Goal: Check status: Check status

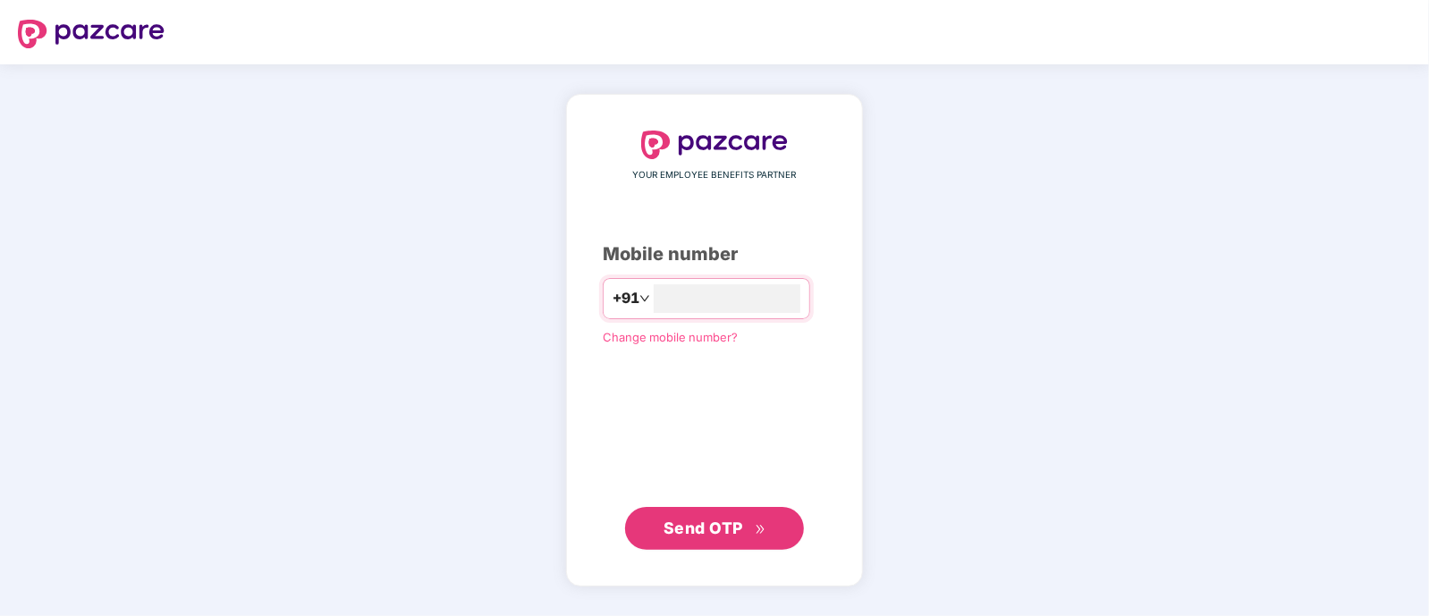
type input "**********"
click at [702, 527] on span "Send OTP" at bounding box center [704, 527] width 80 height 19
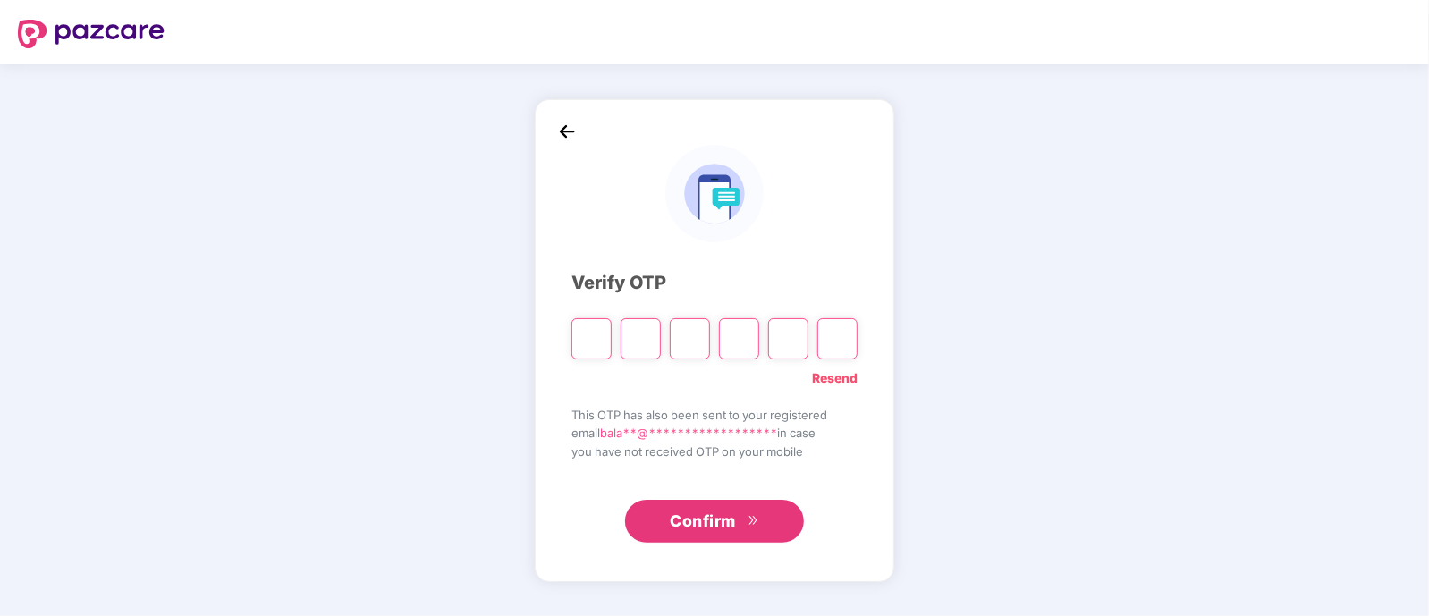
type input "*"
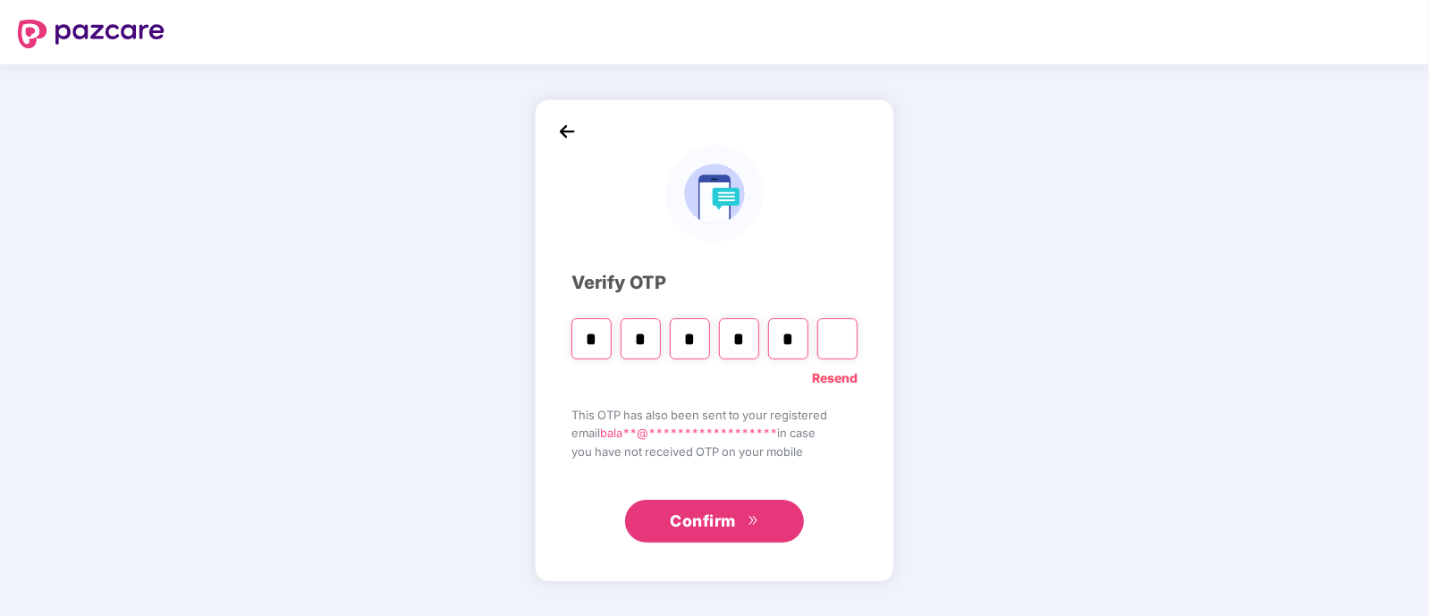
type input "*"
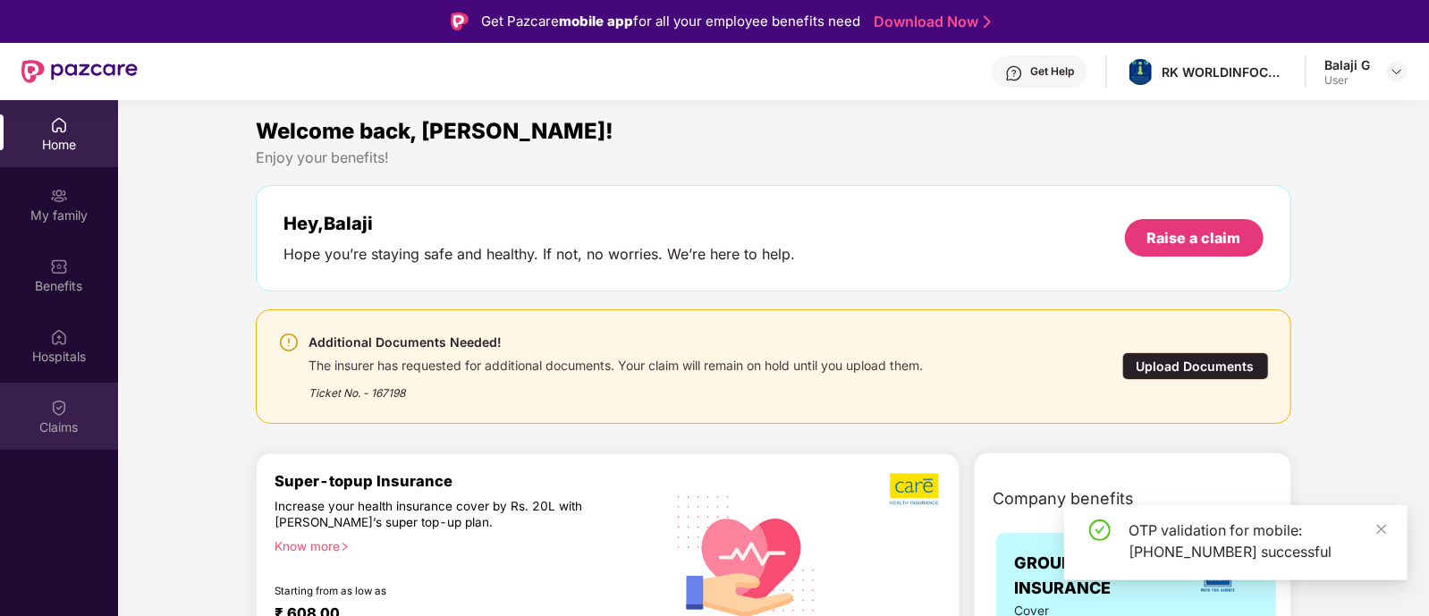
click at [49, 413] on div "Claims" at bounding box center [59, 416] width 118 height 67
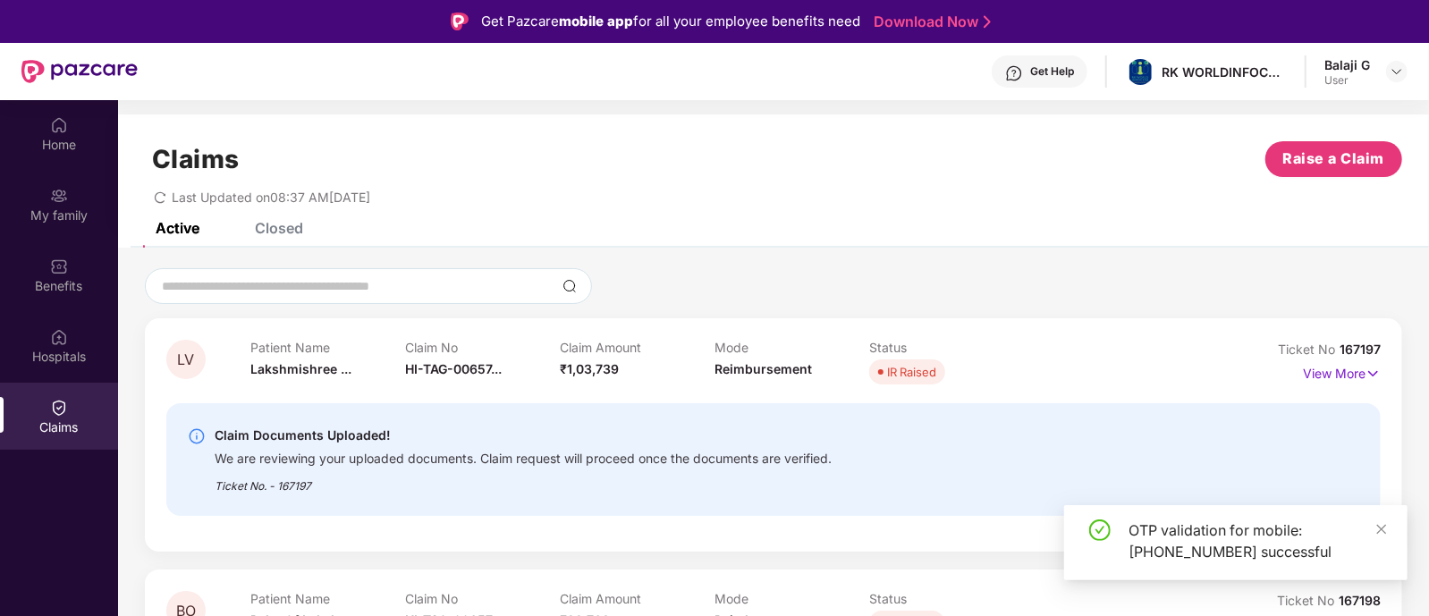
click at [1375, 537] on div "OTP validation for mobile: +919663333778 successful" at bounding box center [1258, 541] width 258 height 43
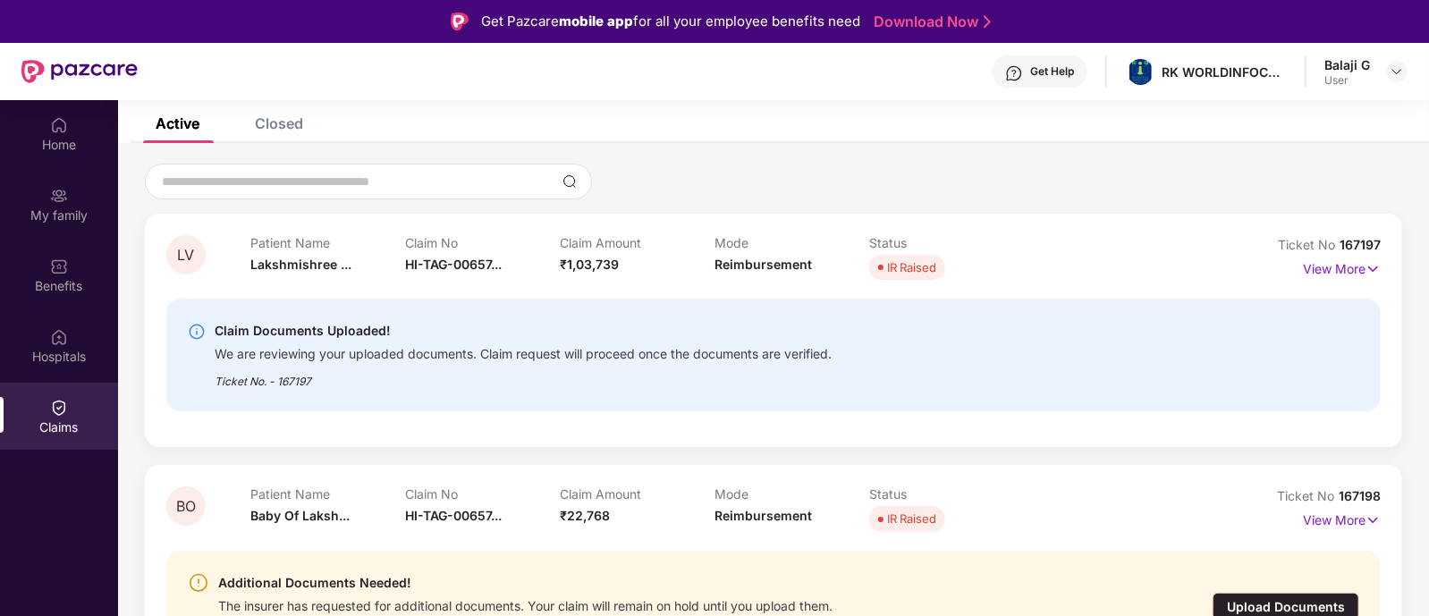
scroll to position [99, 0]
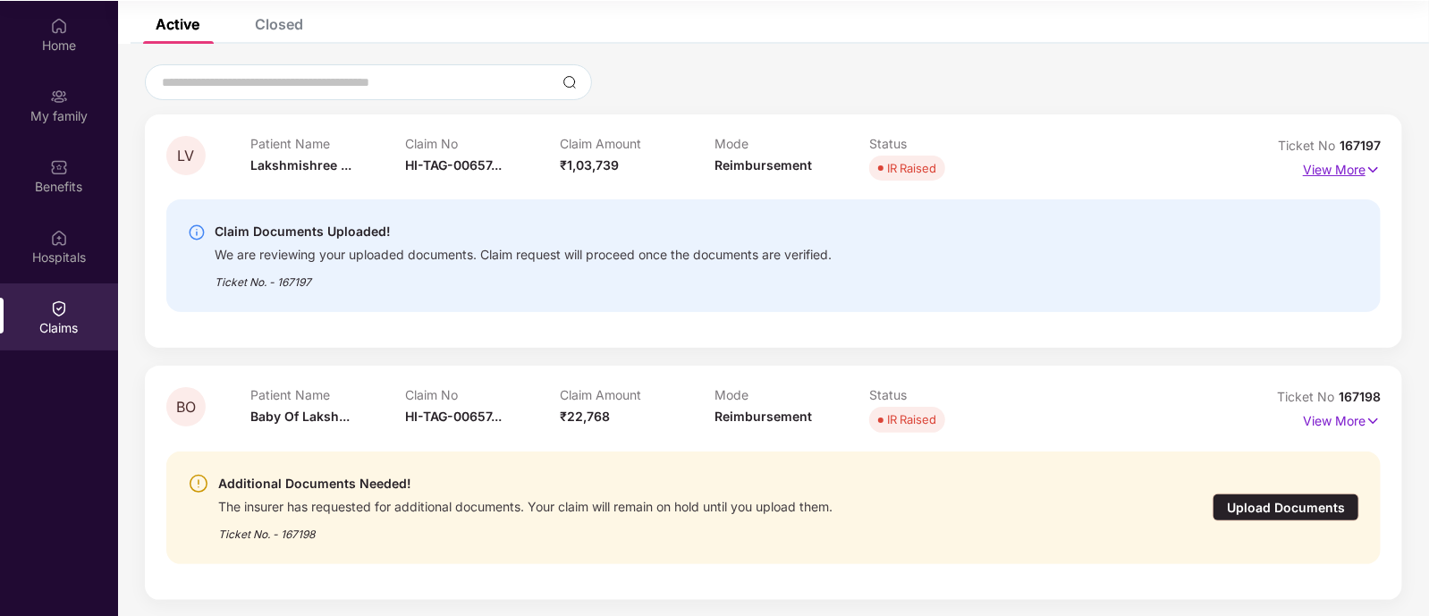
click at [1357, 171] on p "View More" at bounding box center [1342, 168] width 78 height 24
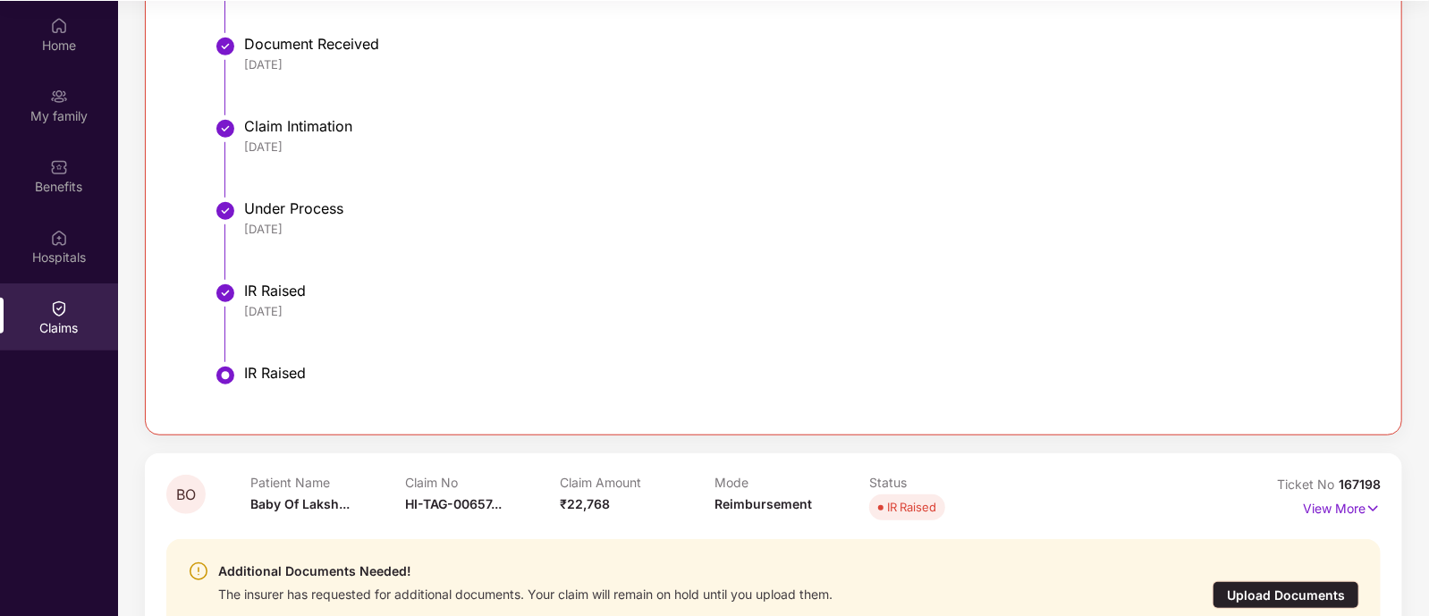
scroll to position [795, 0]
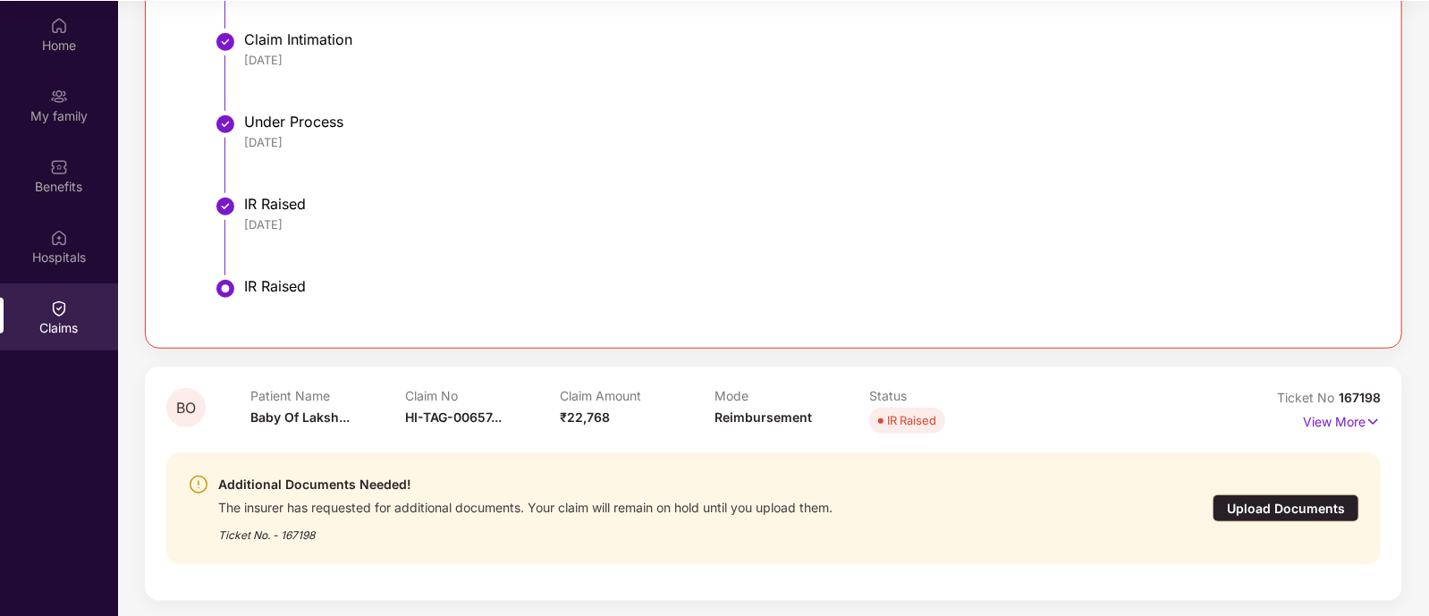
click at [1279, 495] on div "Upload Documents" at bounding box center [1286, 509] width 147 height 28
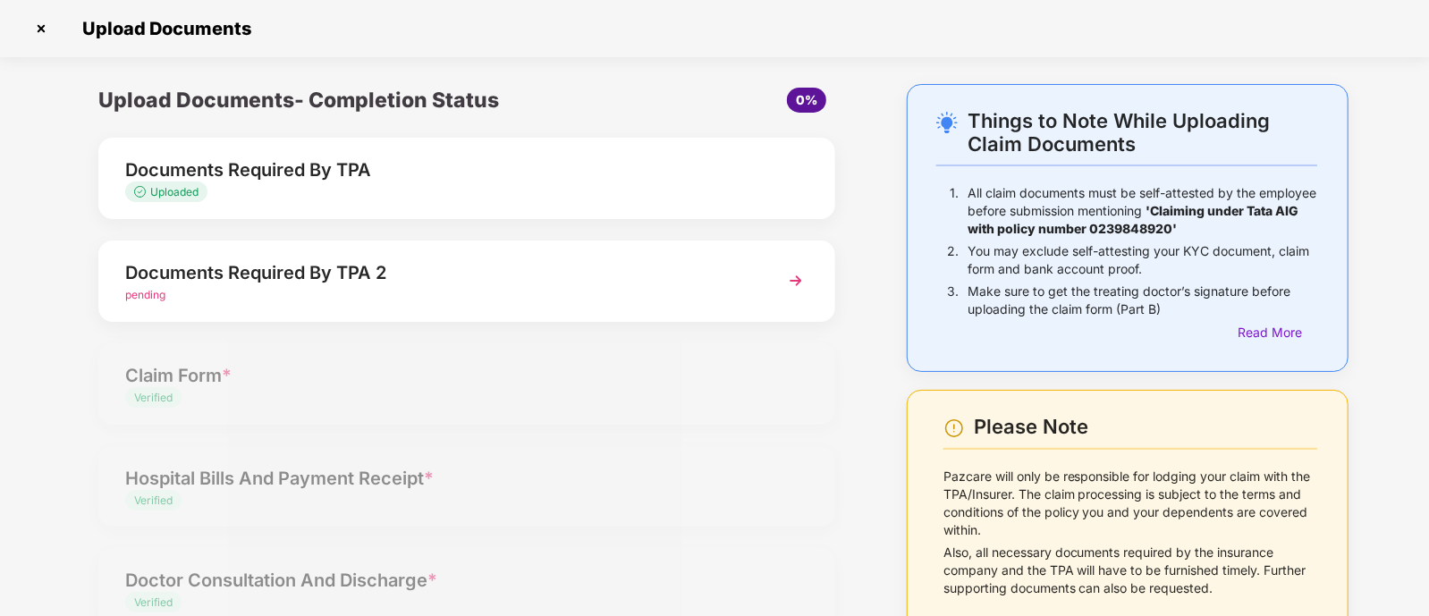
click at [790, 284] on img at bounding box center [796, 281] width 32 height 32
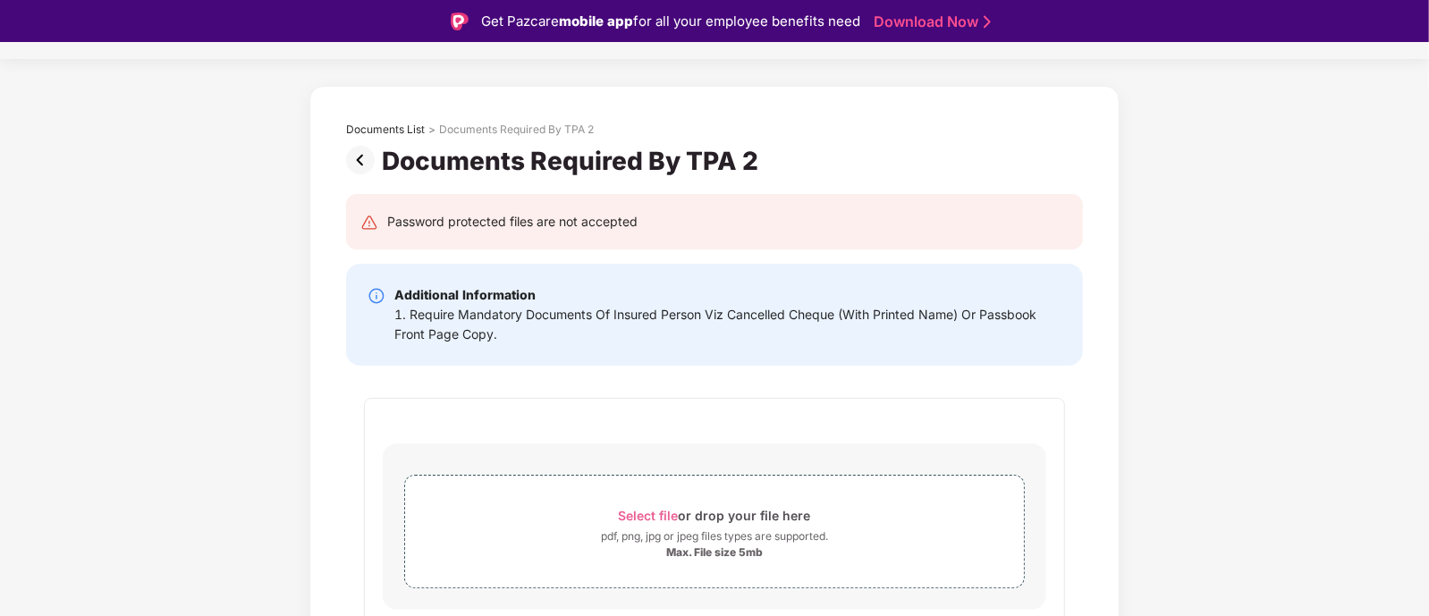
scroll to position [73, 0]
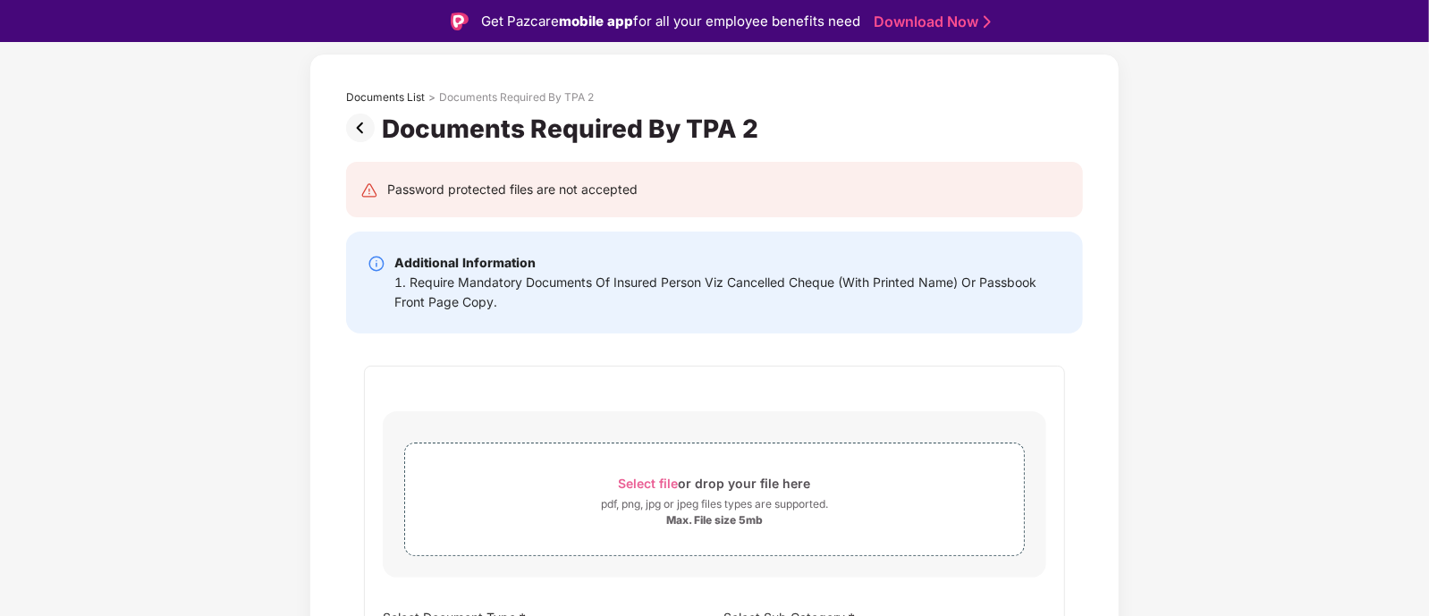
click at [349, 132] on img at bounding box center [364, 128] width 36 height 29
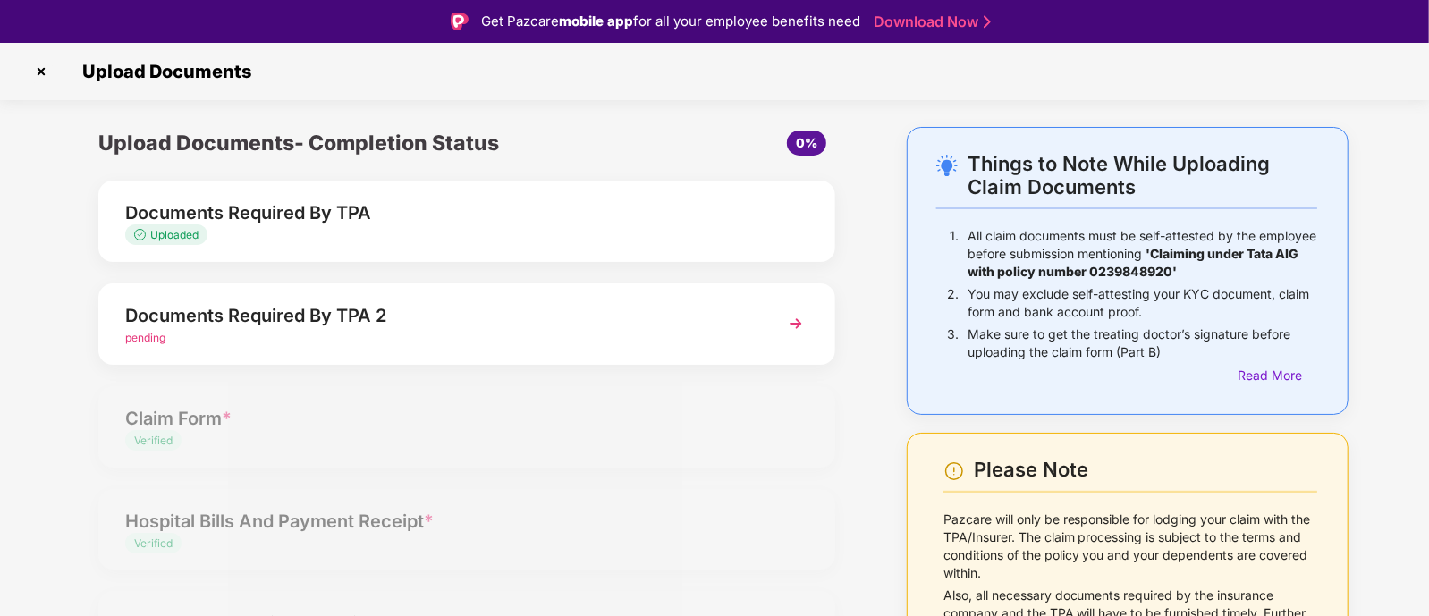
click at [33, 71] on img at bounding box center [41, 71] width 29 height 29
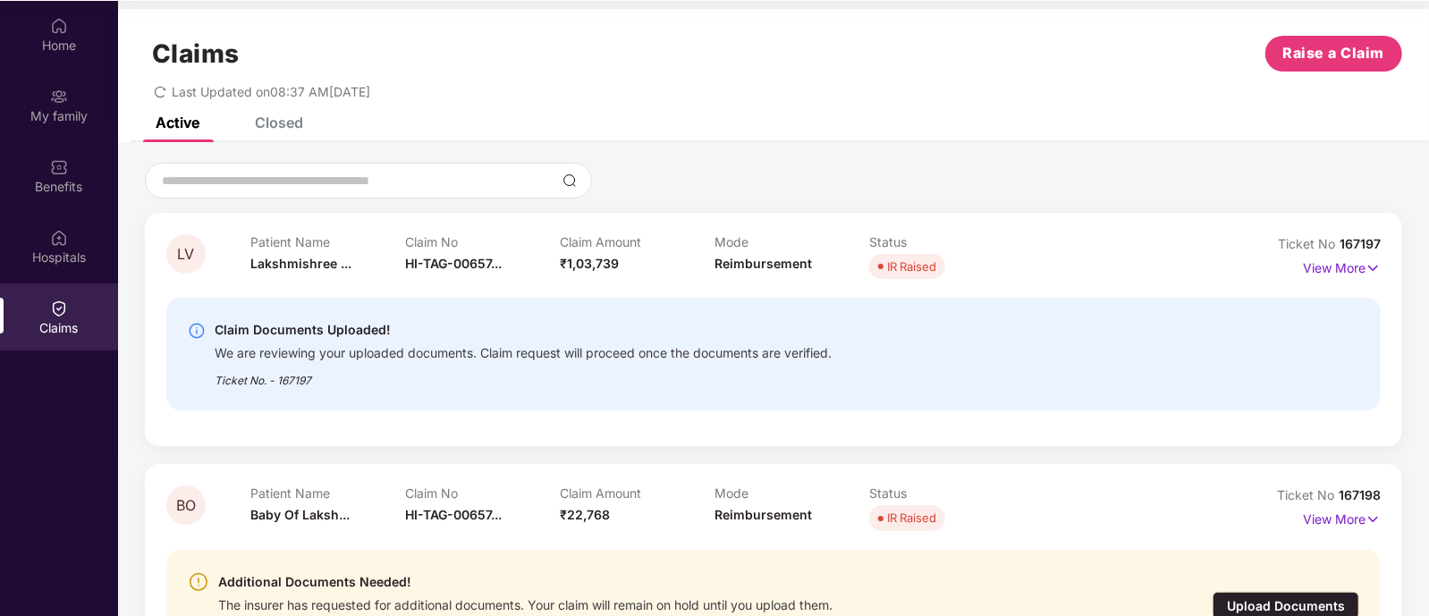
scroll to position [4, 0]
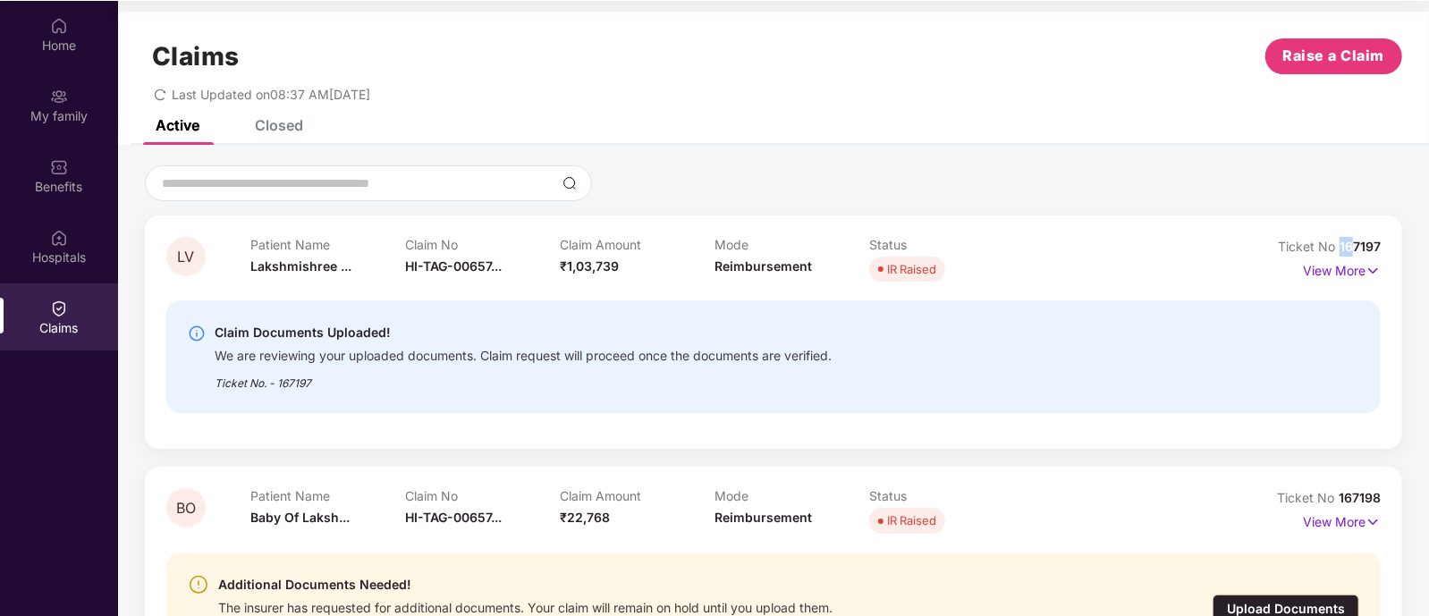
drag, startPoint x: 1337, startPoint y: 242, endPoint x: 1347, endPoint y: 240, distance: 10.2
click at [1347, 240] on div "Ticket No 167197" at bounding box center [1329, 247] width 103 height 20
drag, startPoint x: 1279, startPoint y: 246, endPoint x: 1430, endPoint y: 240, distance: 151.3
click at [1429, 240] on html "Get Pazcare mobile app for all your employee benefits need Download Now Get Hel…" at bounding box center [714, 209] width 1429 height 616
copy div "Ticket No 167197"
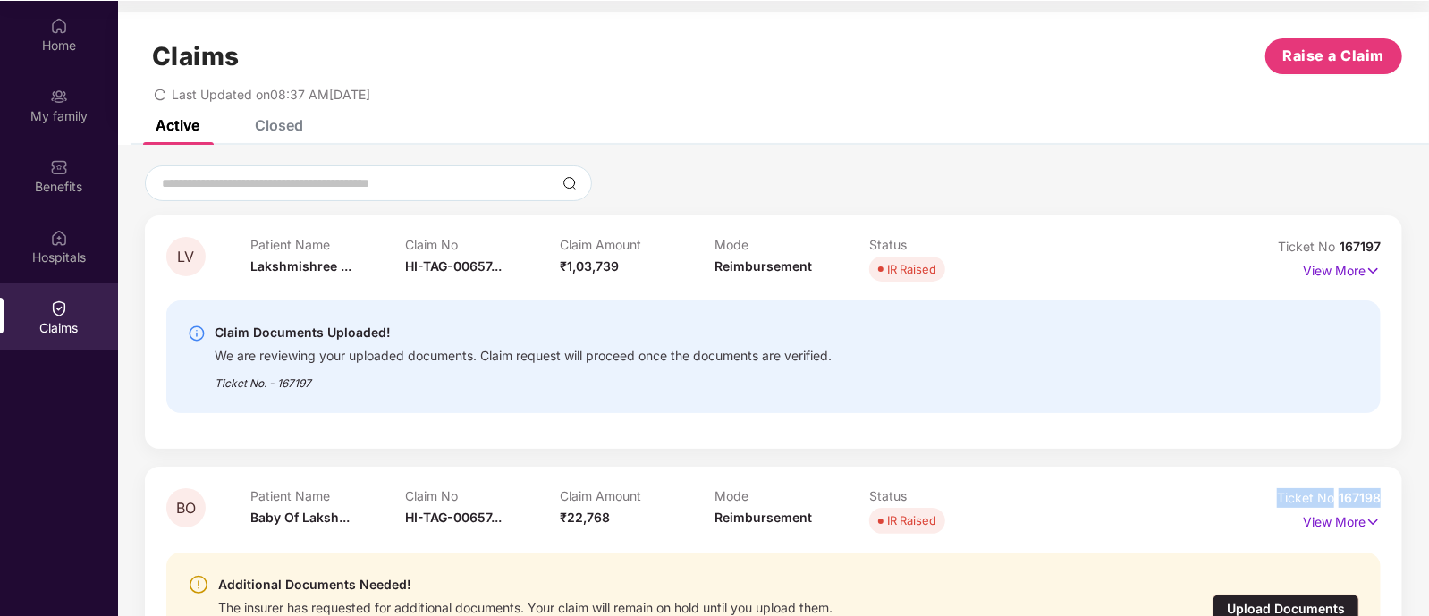
drag, startPoint x: 1275, startPoint y: 497, endPoint x: 1386, endPoint y: 507, distance: 112.2
click at [1386, 507] on div "BO Patient Name Baby Of Laksh... Claim No HI-TAG-00657... Claim Amount ₹22,768 …" at bounding box center [774, 583] width 1258 height 233
copy div "Ticket No 167198"
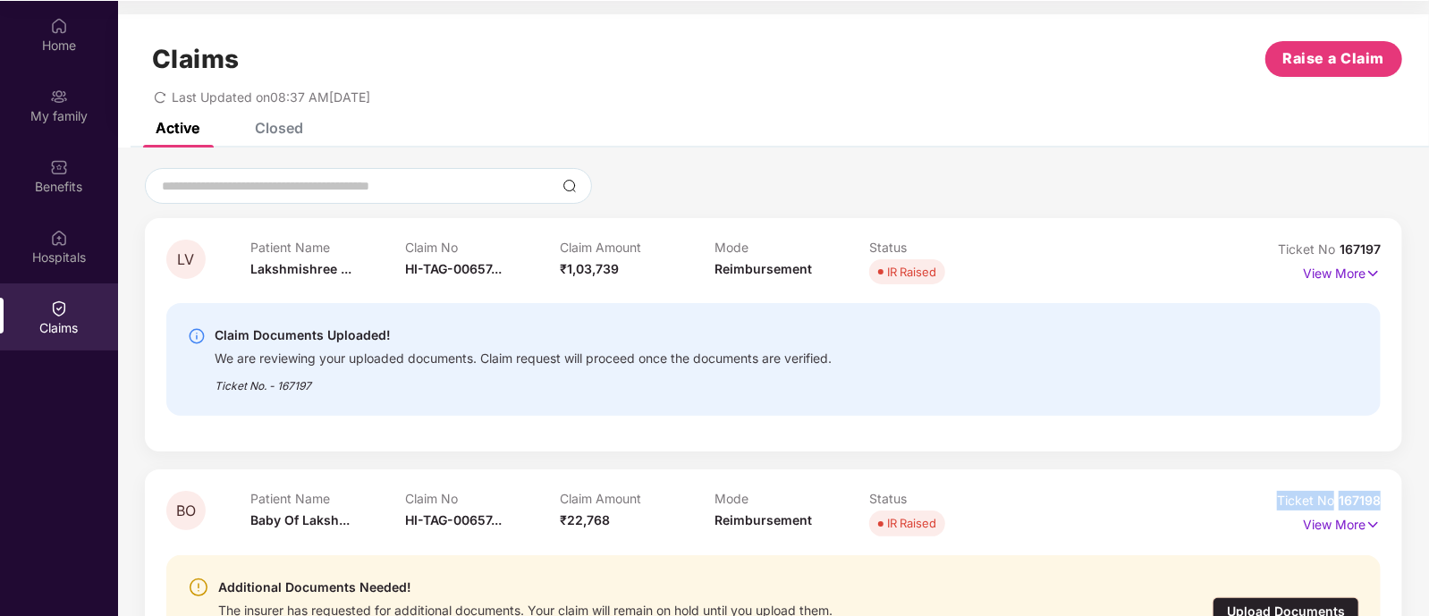
scroll to position [0, 0]
click at [1039, 90] on div "Last Updated on 08:37 AM, 08 Sep 2025" at bounding box center [774, 92] width 1258 height 28
